Goal: Book appointment/travel/reservation

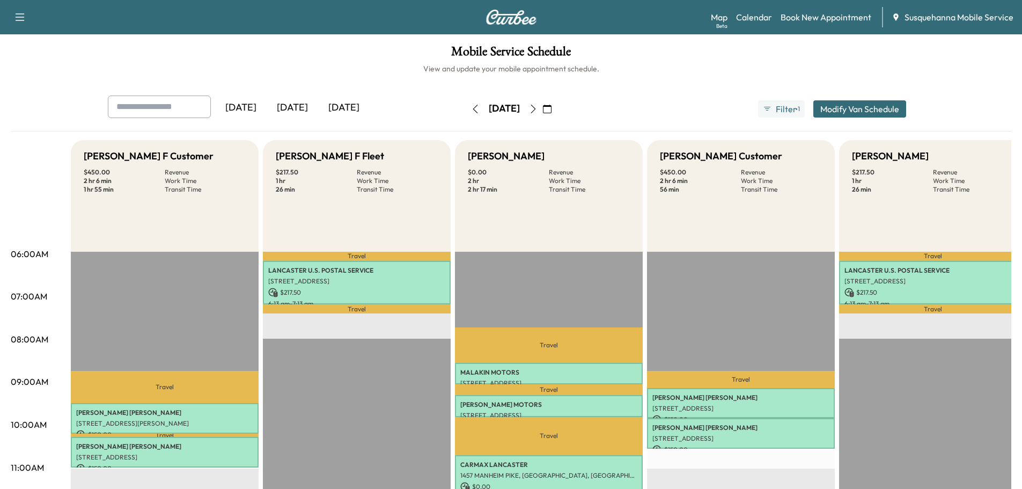
click at [811, 10] on div "Map Beta Calendar Book New Appointment Susquehanna Mobile Service" at bounding box center [862, 17] width 303 height 20
click at [812, 13] on link "Book New Appointment" at bounding box center [825, 17] width 91 height 13
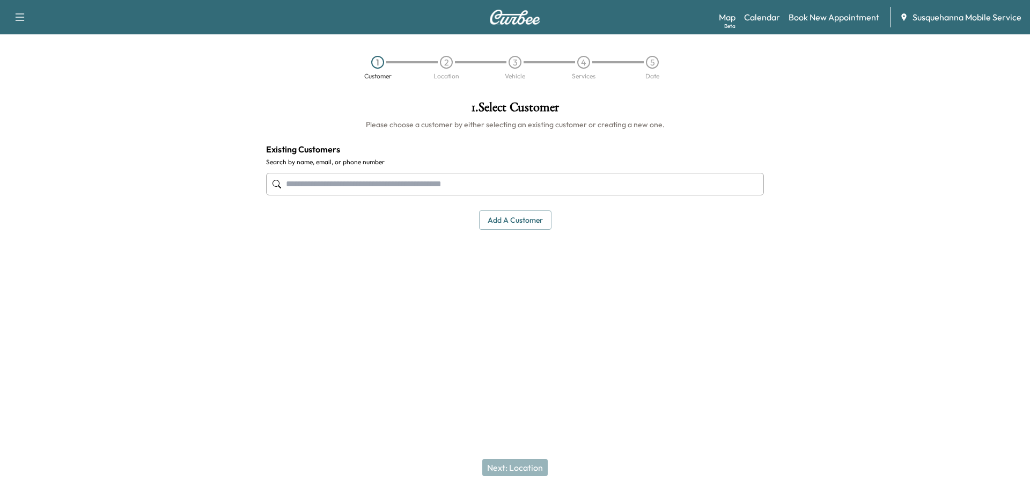
click at [332, 184] on input "text" at bounding box center [515, 184] width 498 height 23
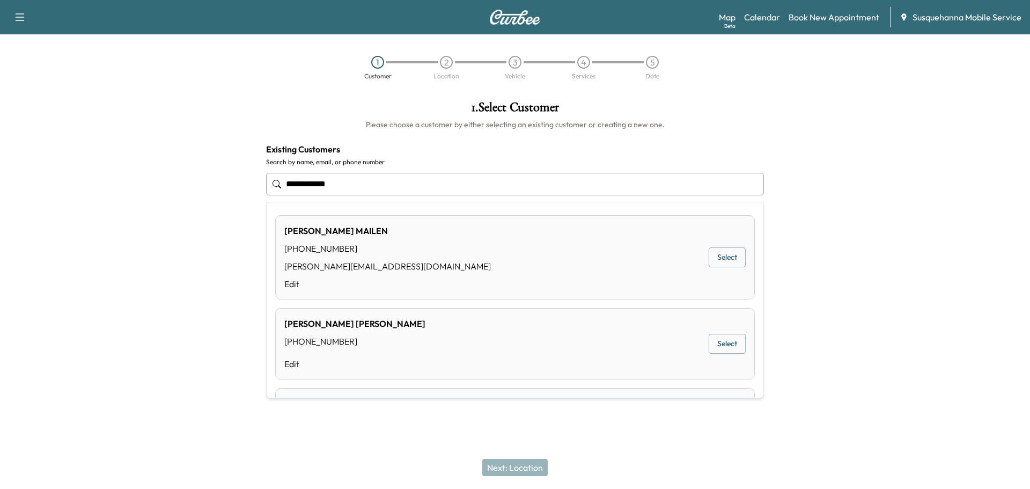
click at [715, 254] on button "Select" at bounding box center [727, 257] width 37 height 20
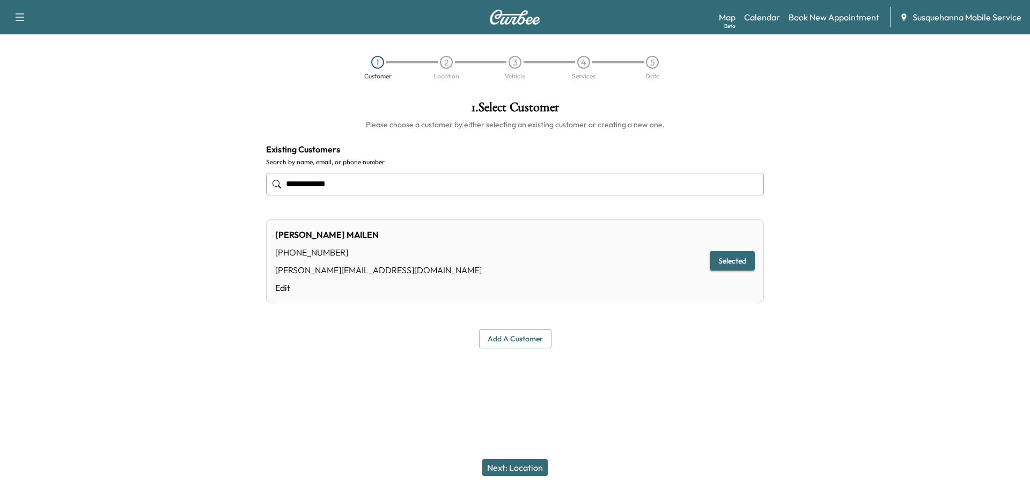
type input "**********"
click at [530, 466] on button "Next: Location" at bounding box center [514, 467] width 65 height 17
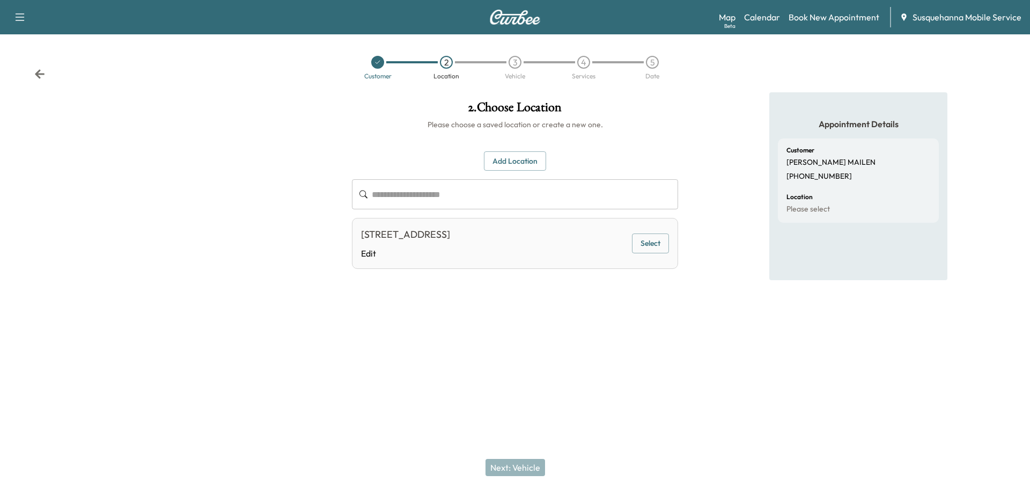
click at [527, 167] on button "Add Location" at bounding box center [515, 161] width 62 height 20
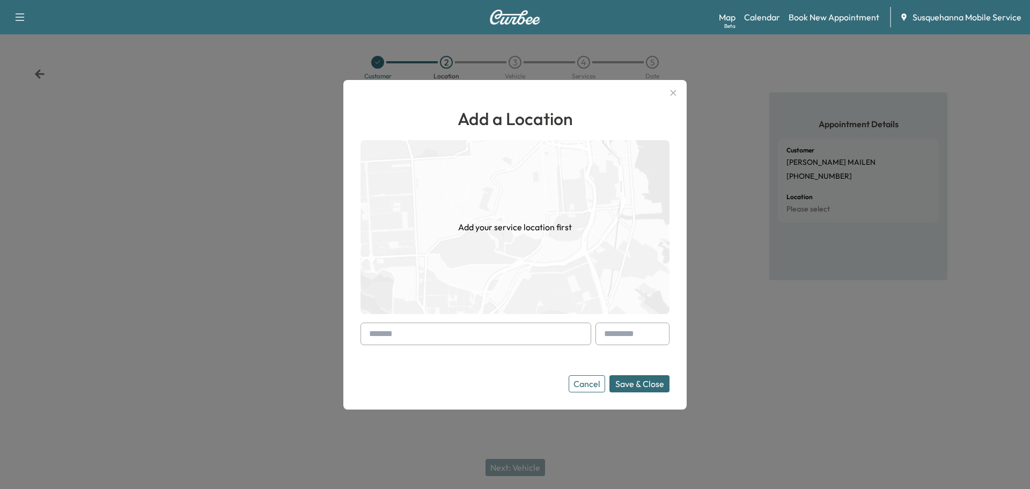
click at [437, 337] on input "text" at bounding box center [475, 333] width 231 height 23
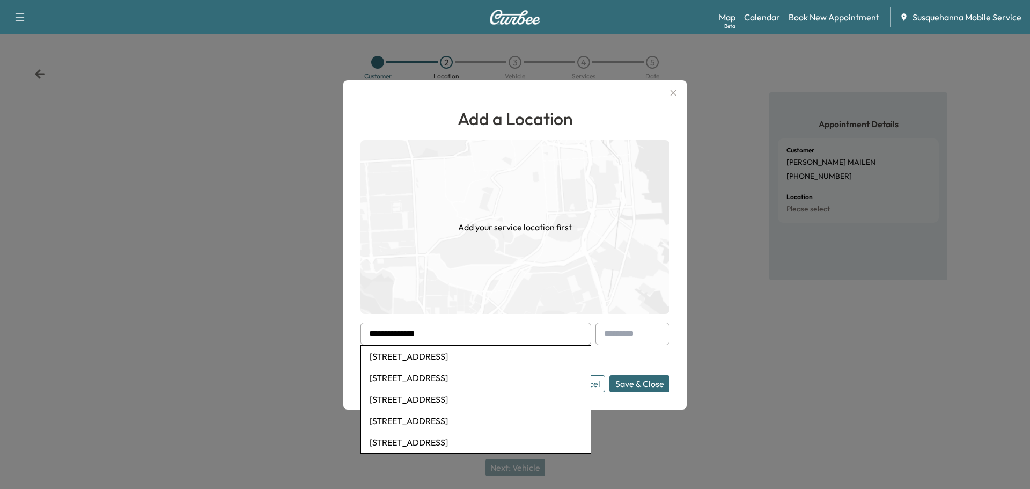
click at [448, 402] on li "[STREET_ADDRESS]" at bounding box center [476, 398] width 230 height 21
type input "**********"
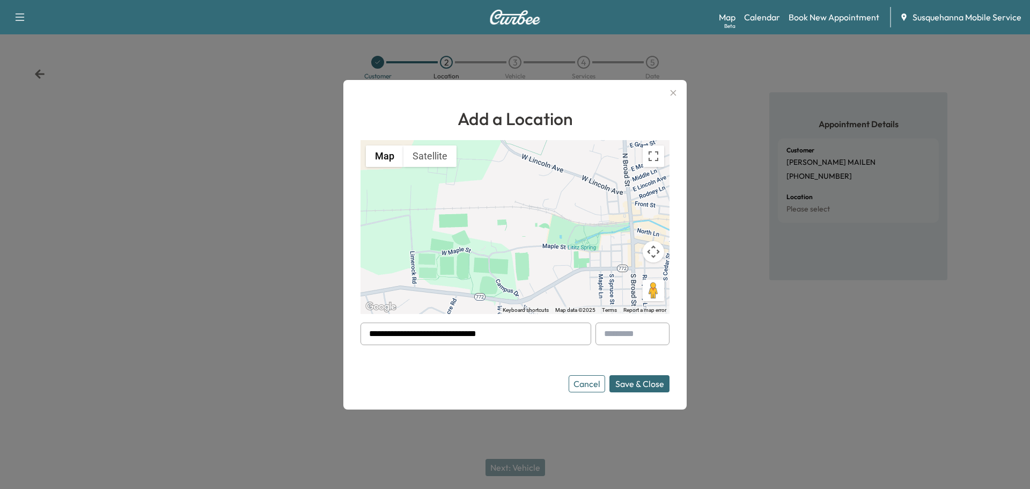
click at [640, 388] on button "Save & Close" at bounding box center [639, 383] width 60 height 17
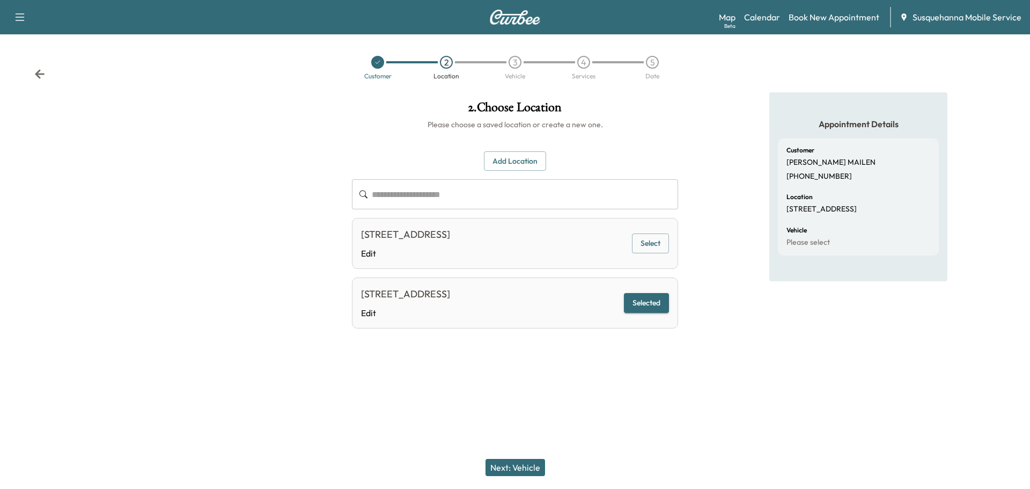
click at [526, 467] on button "Next: Vehicle" at bounding box center [515, 467] width 60 height 17
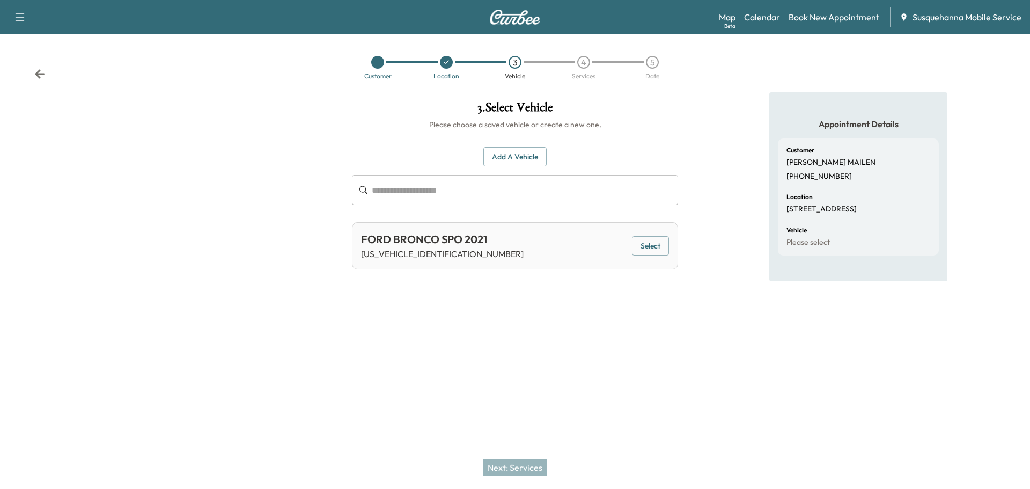
click at [519, 154] on button "Add a Vehicle" at bounding box center [514, 157] width 63 height 20
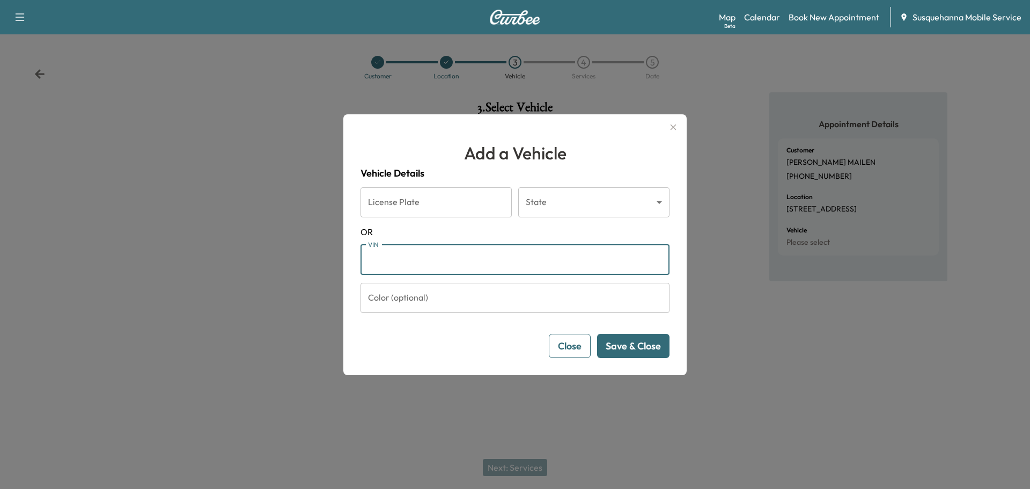
paste input "**********"
type input "**********"
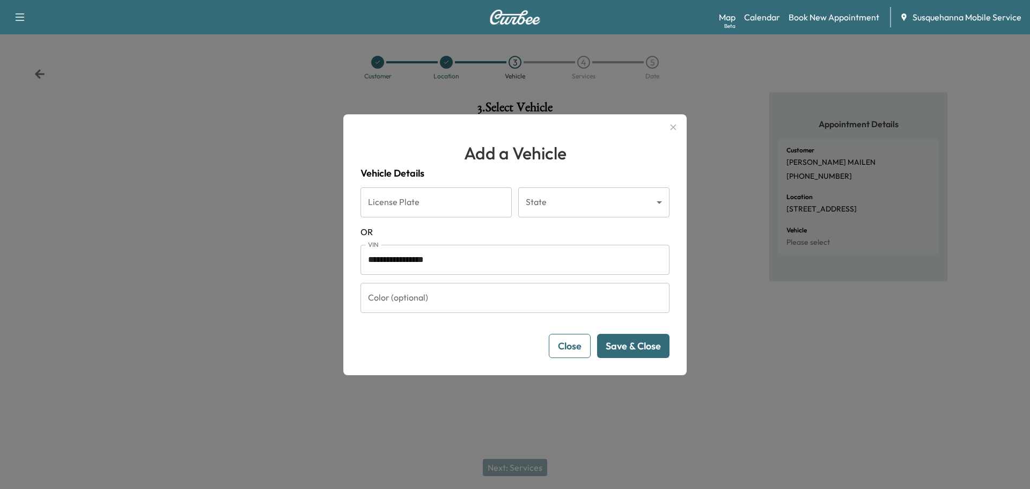
click at [616, 345] on button "Save & Close" at bounding box center [633, 346] width 72 height 24
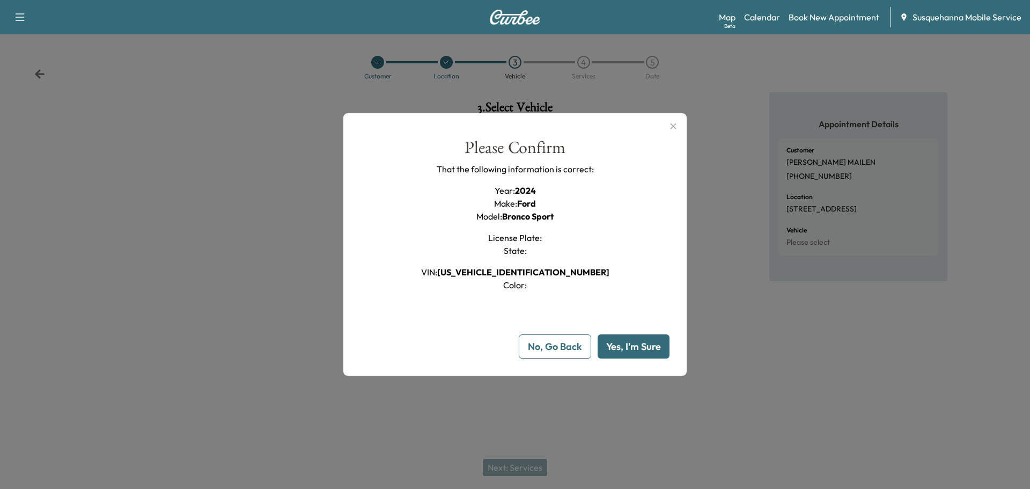
click at [616, 345] on button "Yes, I'm Sure" at bounding box center [634, 346] width 72 height 24
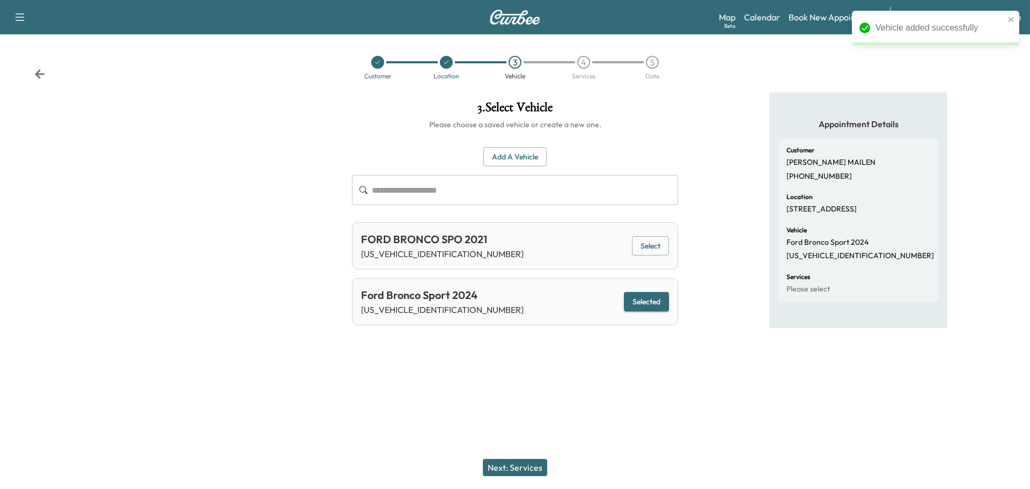
click at [535, 469] on button "Next: Services" at bounding box center [515, 467] width 64 height 17
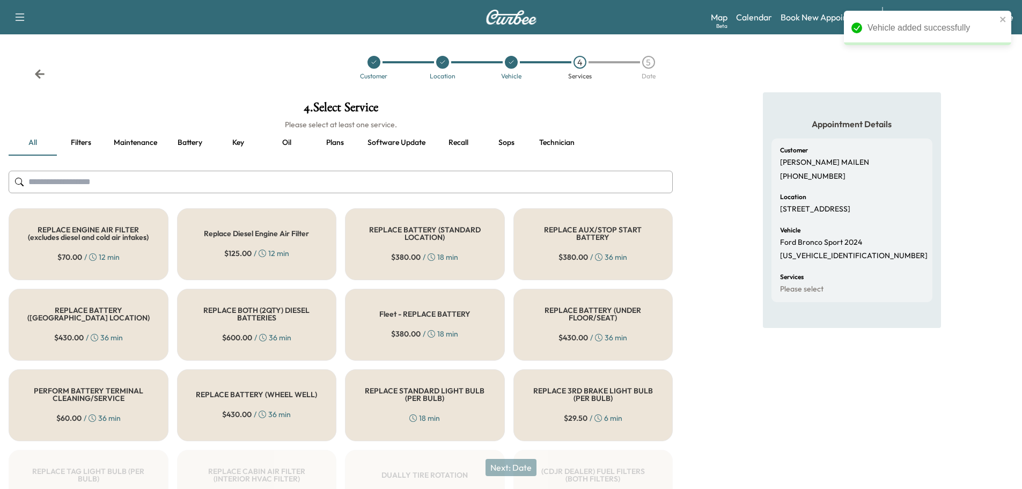
click at [403, 176] on input "text" at bounding box center [341, 182] width 664 height 23
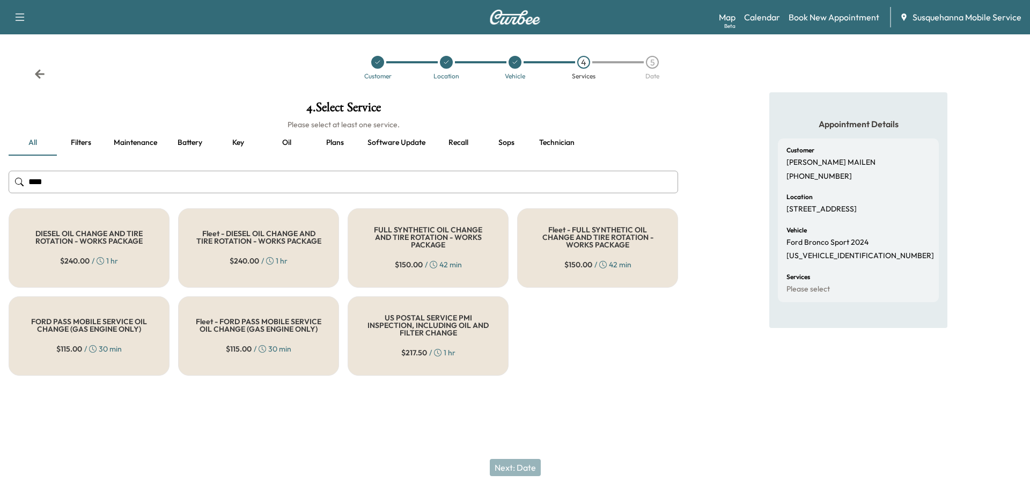
type input "***"
click at [410, 227] on div "FULL SYNTHETIC OIL CHANGE AND TIRE ROTATION - WORKS PACKAGE $ 150.00 / 42 min" at bounding box center [428, 247] width 161 height 79
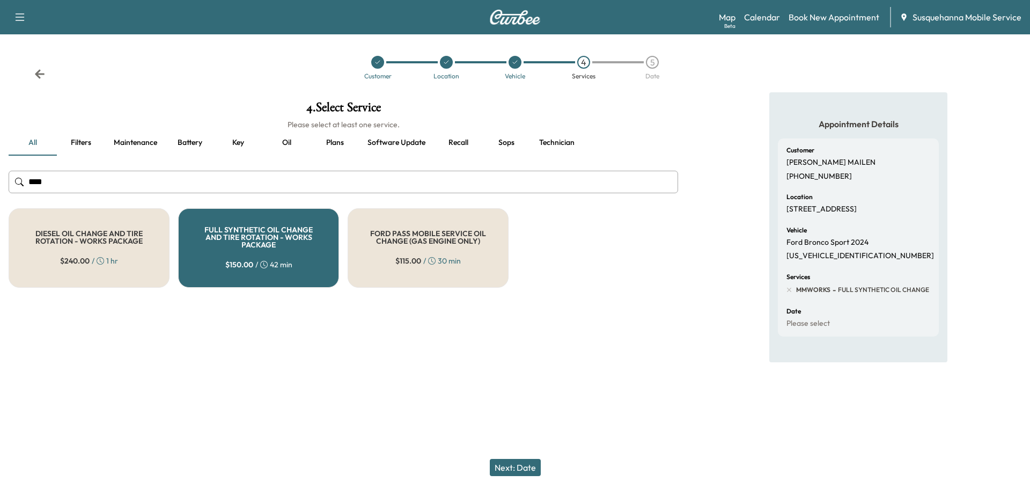
click at [516, 466] on button "Next: Date" at bounding box center [515, 467] width 51 height 17
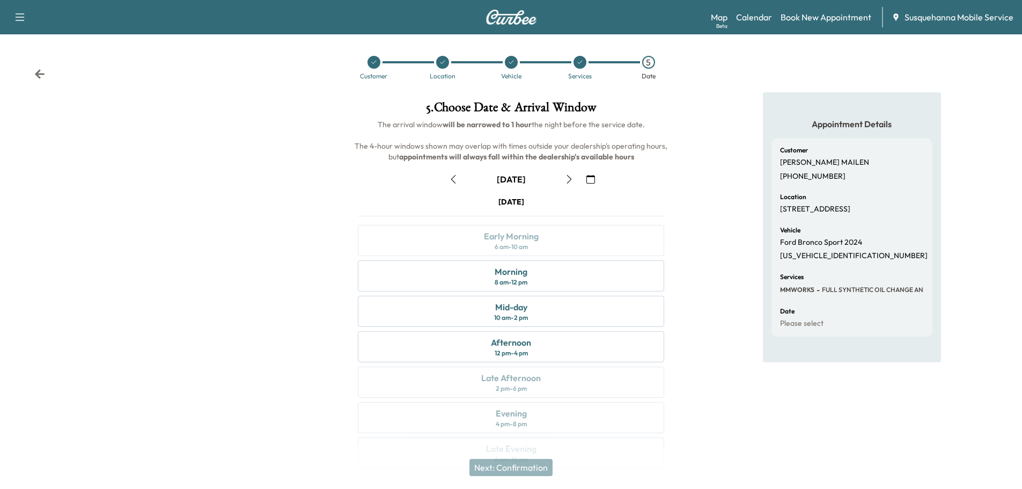
click at [570, 178] on icon "button" at bounding box center [568, 179] width 5 height 9
click at [567, 177] on icon "button" at bounding box center [569, 179] width 9 height 9
click at [567, 178] on icon "button" at bounding box center [569, 179] width 9 height 9
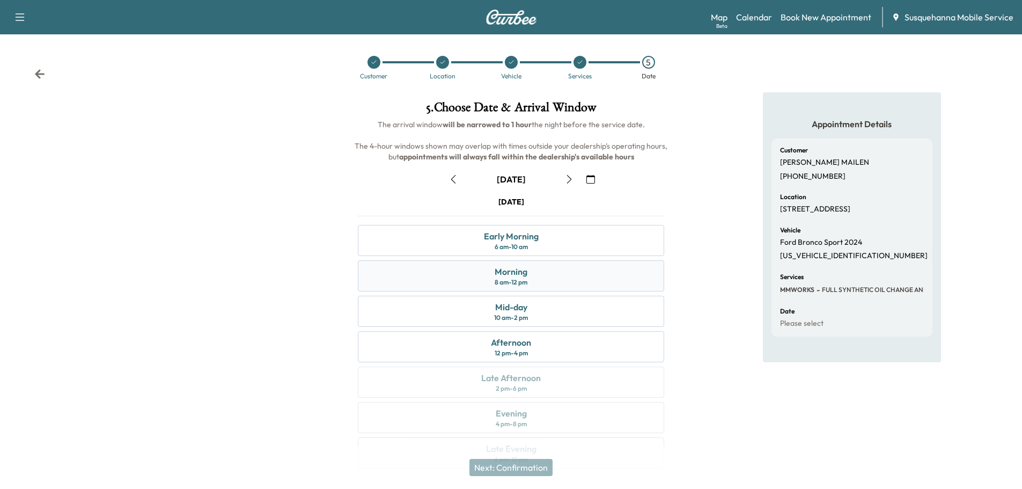
click at [511, 281] on div "8 am - 12 pm" at bounding box center [511, 282] width 33 height 9
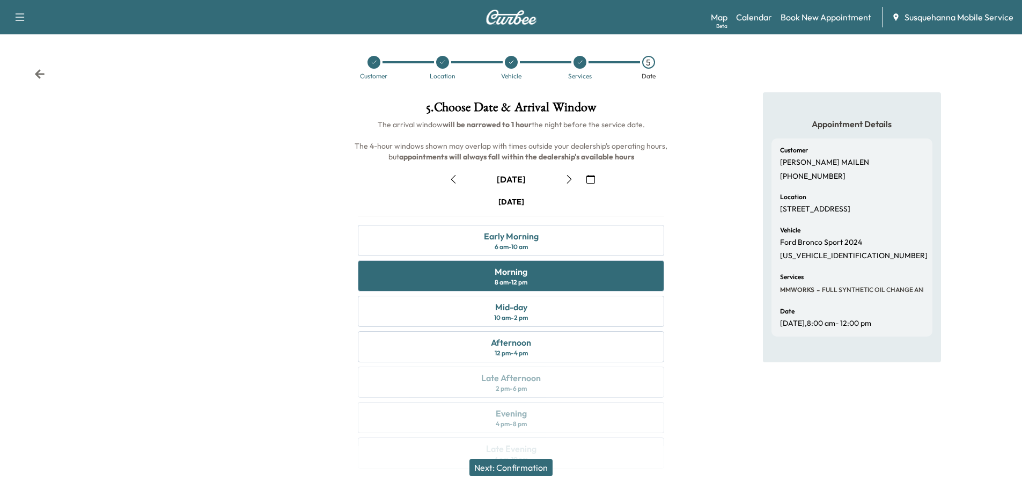
click at [521, 470] on button "Next: Confirmation" at bounding box center [510, 467] width 83 height 17
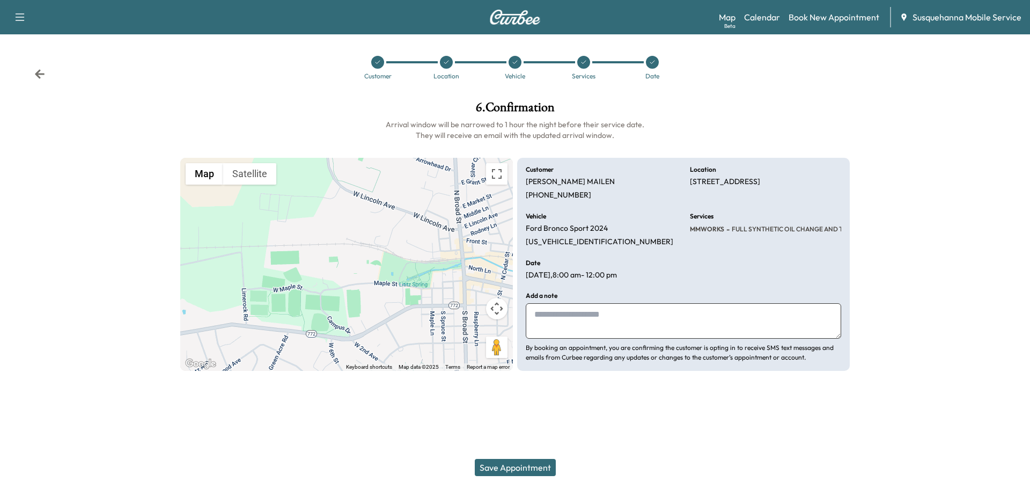
click at [601, 332] on textarea at bounding box center [683, 320] width 315 height 35
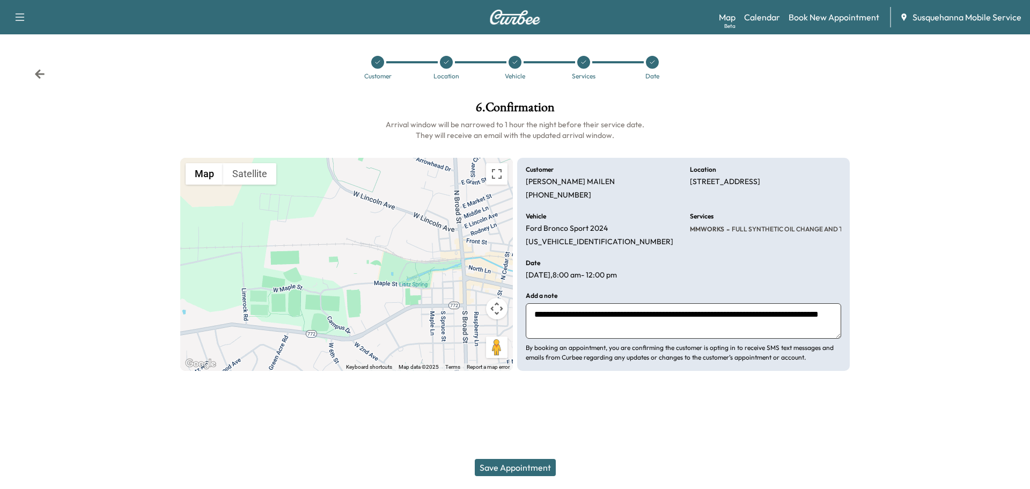
type textarea "**********"
click at [535, 469] on button "Save Appointment" at bounding box center [515, 467] width 81 height 17
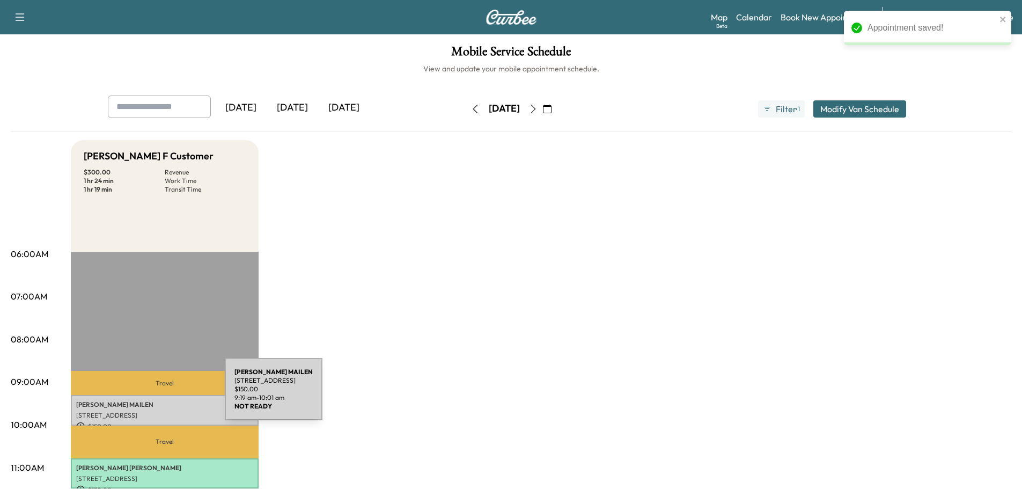
click at [144, 395] on div "[PERSON_NAME] [STREET_ADDRESS] $ 150.00 9:19 am - 10:01 am" at bounding box center [165, 410] width 188 height 31
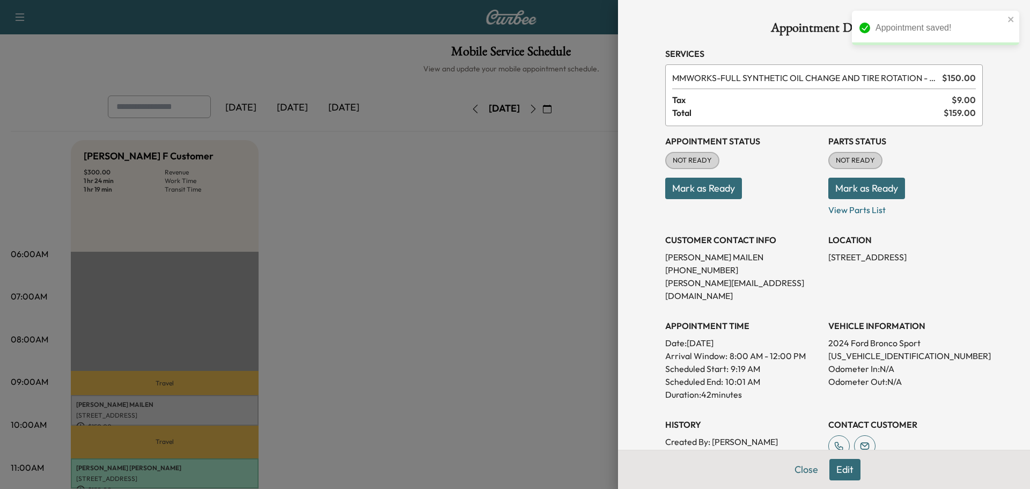
drag, startPoint x: 820, startPoint y: 258, endPoint x: 957, endPoint y: 253, distance: 138.0
click at [957, 253] on div "Appointment Status NOT READY Mark as Ready Parts Status NOT READY Mark as Ready…" at bounding box center [824, 293] width 318 height 335
copy p "[STREET_ADDRESS]"
click at [800, 477] on button "Close" at bounding box center [806, 469] width 38 height 21
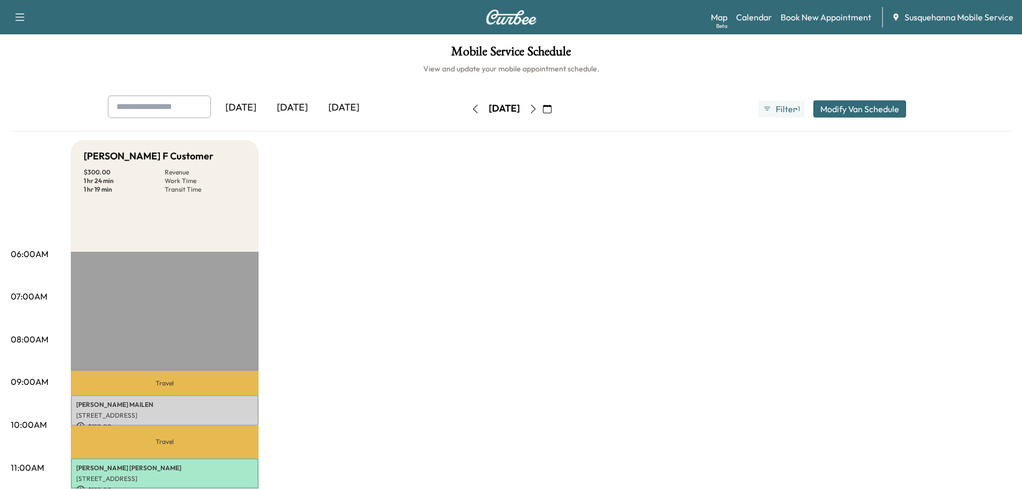
click at [130, 411] on p "[STREET_ADDRESS]" at bounding box center [164, 415] width 177 height 9
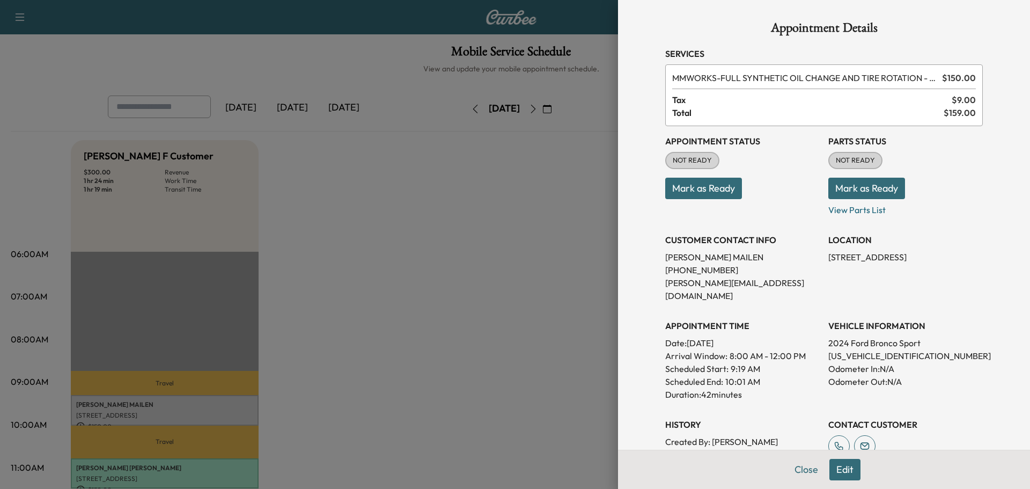
click at [857, 188] on button "Mark as Ready" at bounding box center [866, 188] width 77 height 21
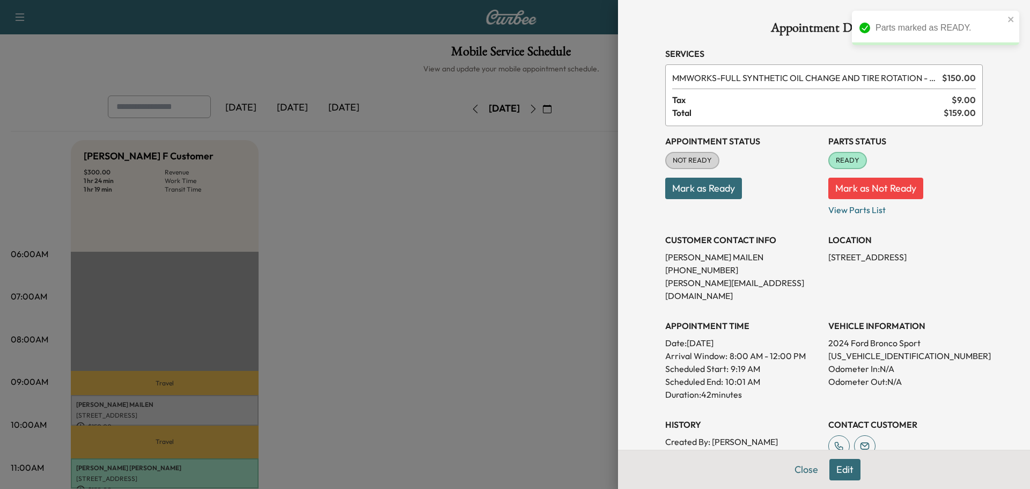
click at [665, 188] on button "Mark as Ready" at bounding box center [703, 188] width 77 height 21
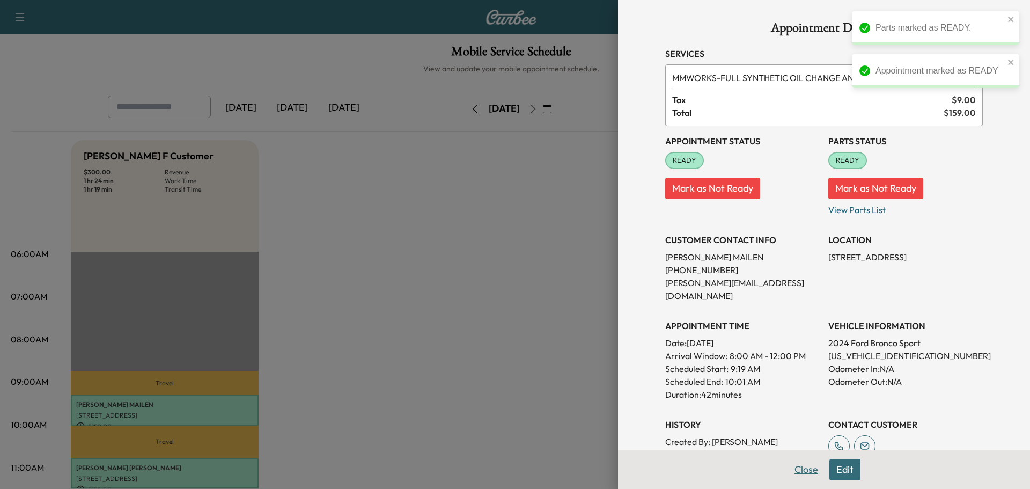
click at [794, 466] on button "Close" at bounding box center [806, 469] width 38 height 21
